Goal: Information Seeking & Learning: Find specific page/section

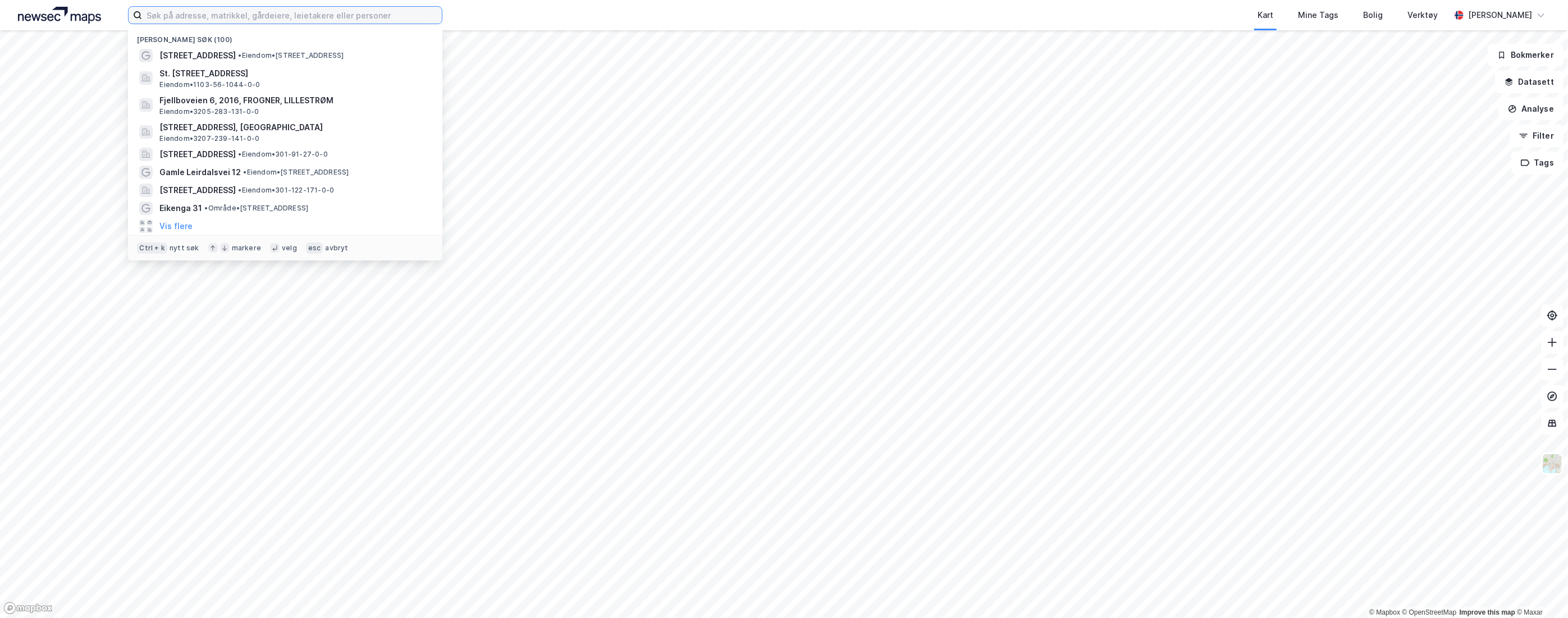
click at [192, 15] on input at bounding box center [292, 15] width 300 height 17
paste input "[PERSON_NAME][STREET_ADDRESS]"
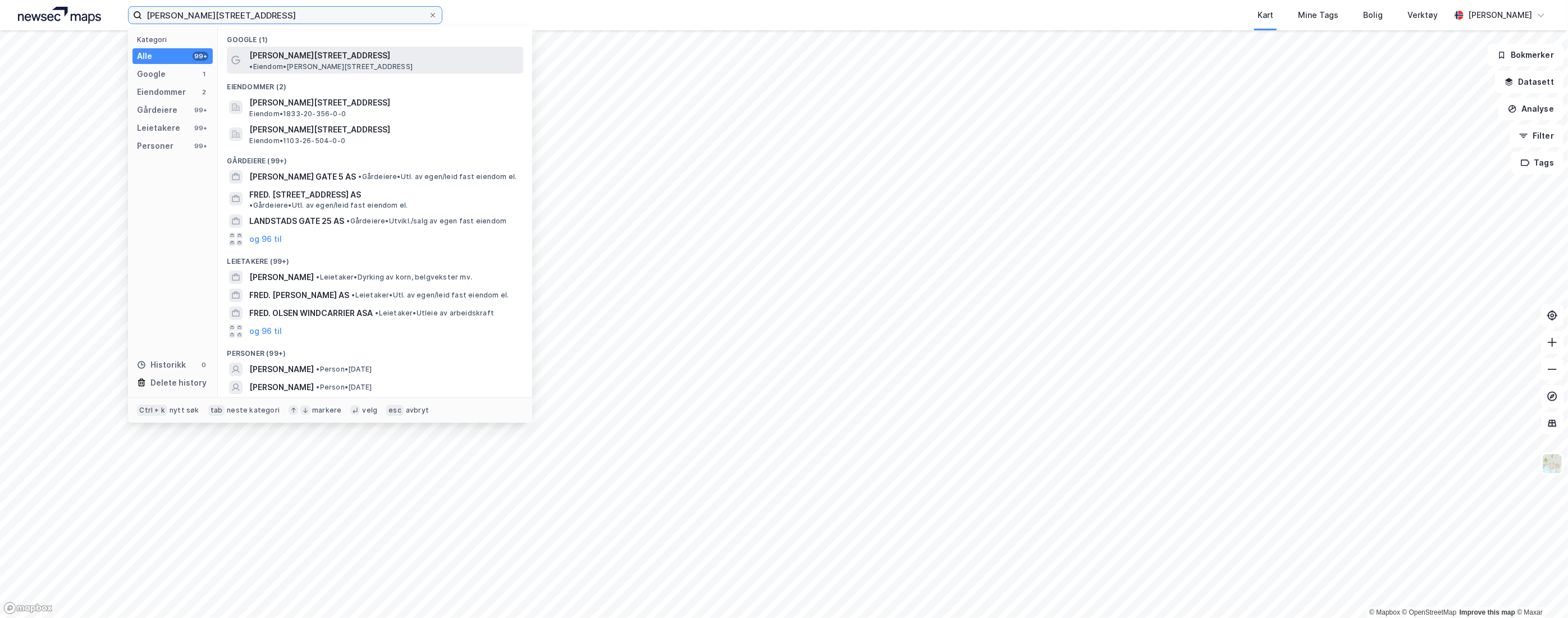
type input "[PERSON_NAME][STREET_ADDRESS]"
click at [316, 51] on span "[PERSON_NAME][STREET_ADDRESS]" at bounding box center [320, 55] width 141 height 14
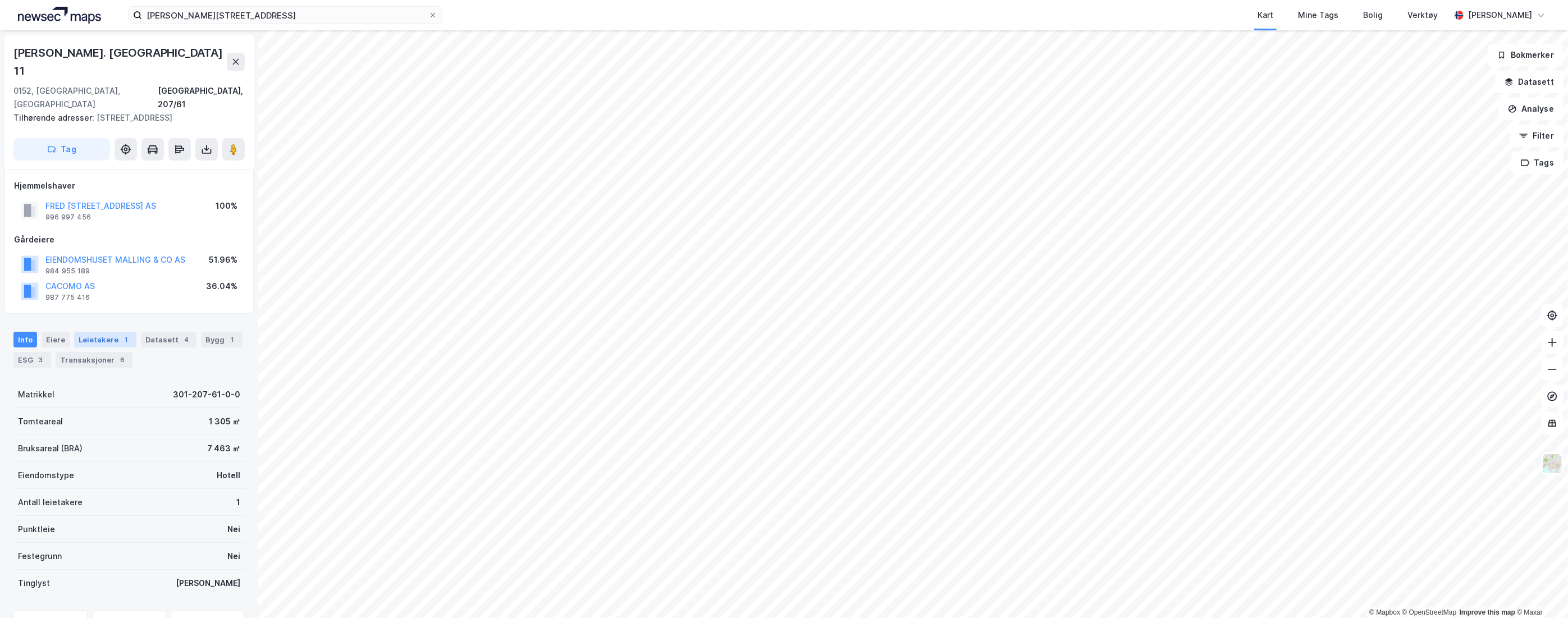
click at [104, 332] on div "Leietakere 1" at bounding box center [105, 340] width 62 height 15
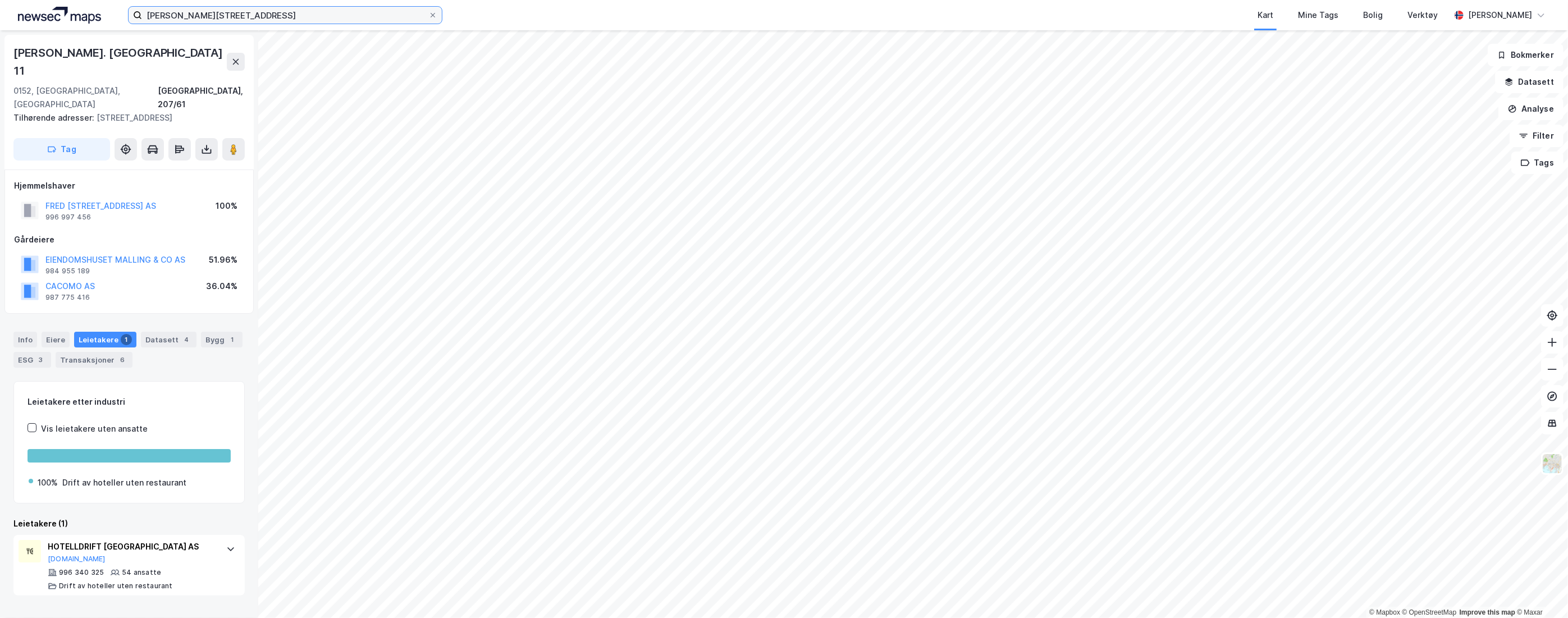
click at [232, 11] on input "[PERSON_NAME][STREET_ADDRESS]" at bounding box center [285, 15] width 286 height 17
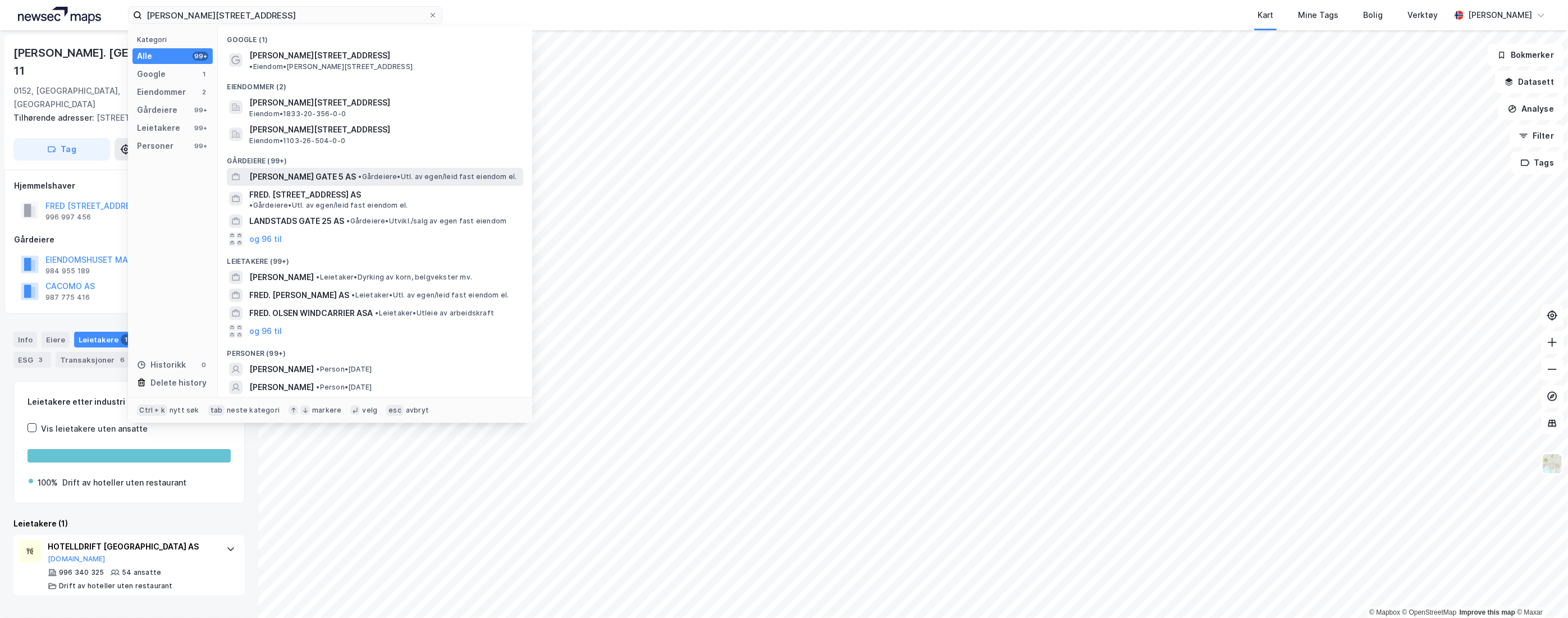
click at [309, 170] on span "[PERSON_NAME] GATE 5 AS" at bounding box center [303, 177] width 107 height 14
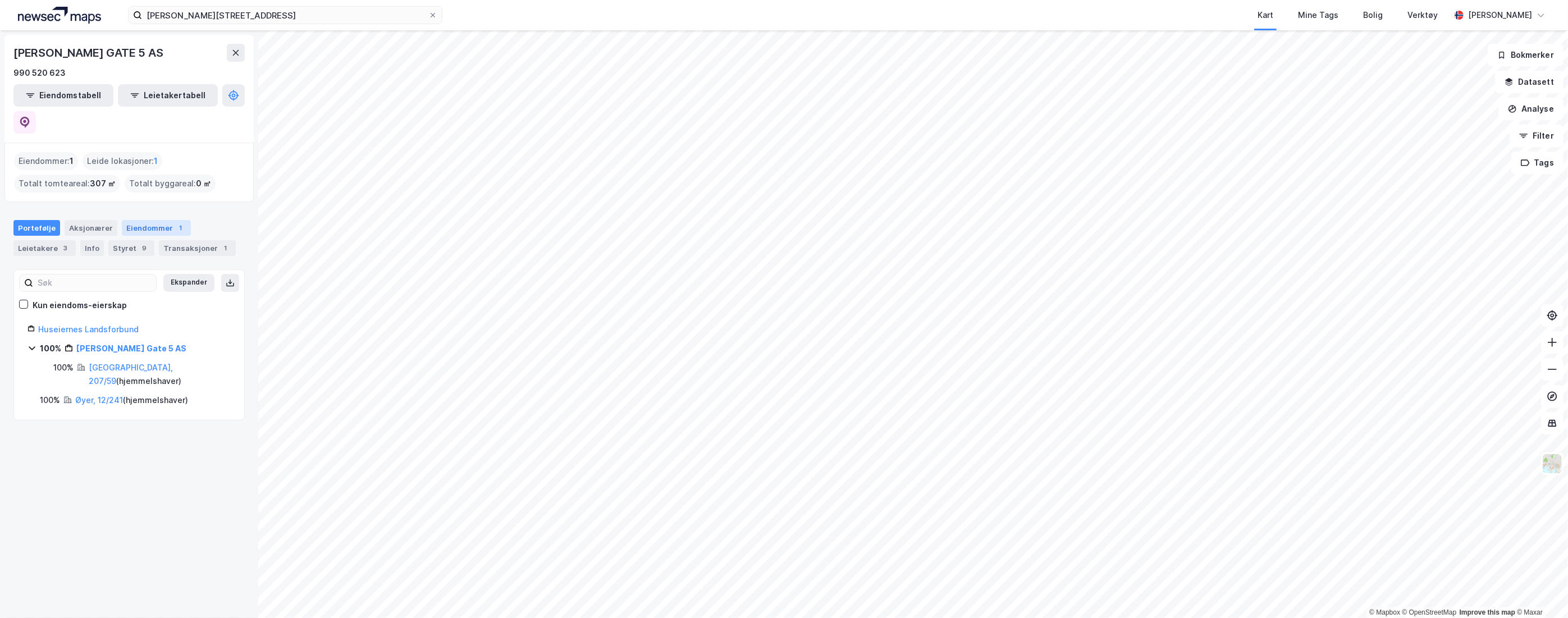
click at [154, 220] on div "Eiendommer 1" at bounding box center [156, 228] width 69 height 15
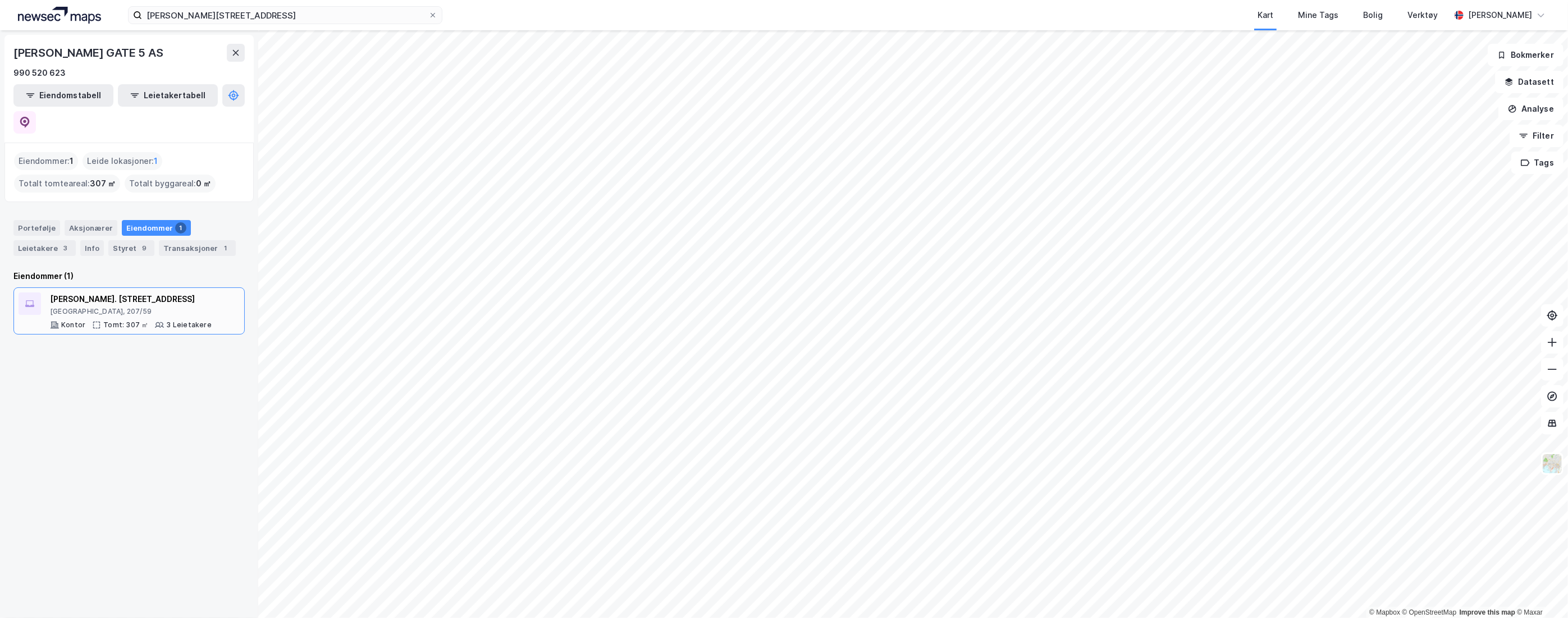
click at [128, 293] on div "[PERSON_NAME]. [STREET_ADDRESS]" at bounding box center [131, 299] width 161 height 14
